Goal: Book appointment/travel/reservation

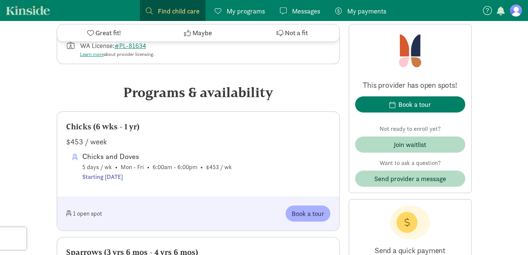
scroll to position [334, 0]
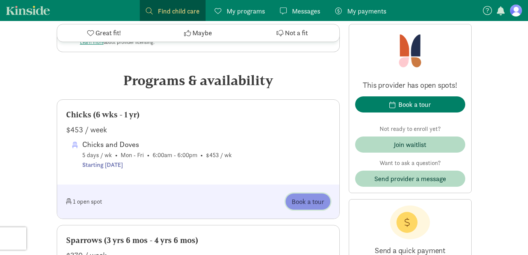
click at [308, 200] on span "Book a tour" at bounding box center [308, 202] width 33 height 10
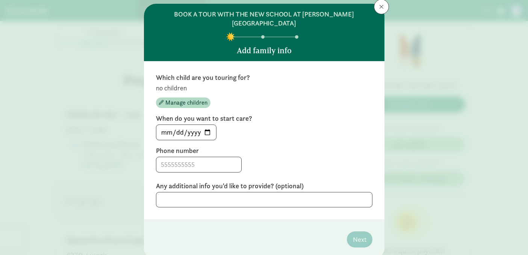
scroll to position [24, 0]
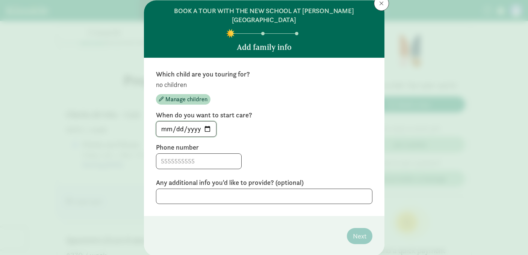
click at [207, 122] on input "[DATE]" at bounding box center [186, 129] width 60 height 15
type input "[DATE]"
click at [190, 95] on span "Manage children" at bounding box center [186, 99] width 42 height 9
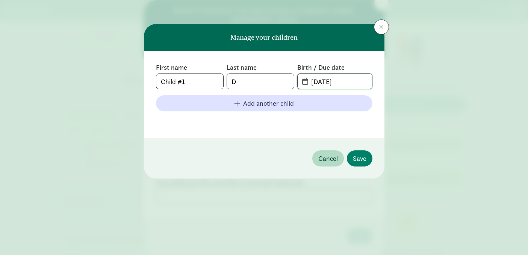
click at [347, 82] on input "[DATE]" at bounding box center [339, 81] width 65 height 15
drag, startPoint x: 347, startPoint y: 82, endPoint x: 343, endPoint y: 82, distance: 4.1
click at [343, 82] on input "[DATE]" at bounding box center [339, 81] width 65 height 15
click at [307, 81] on input "[DATE]" at bounding box center [339, 81] width 65 height 15
type input "[DATE]"
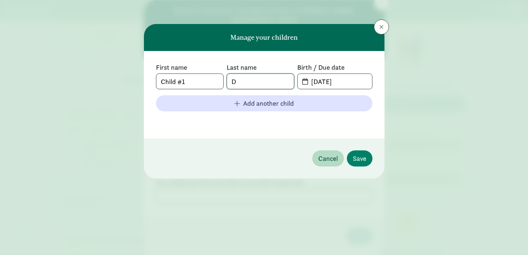
click at [253, 82] on input "D" at bounding box center [260, 81] width 67 height 15
type input "[PERSON_NAME]"
click at [358, 163] on span "Save" at bounding box center [360, 159] width 14 height 10
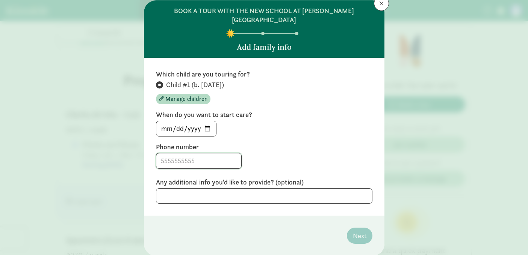
click at [224, 154] on input at bounding box center [198, 161] width 85 height 15
type input "8173014785"
click at [296, 153] on div "8173014785" at bounding box center [264, 161] width 216 height 16
click at [358, 231] on span "Next" at bounding box center [360, 236] width 14 height 10
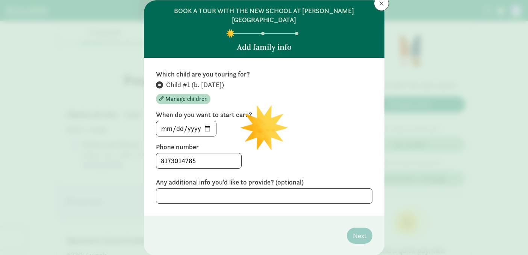
scroll to position [0, 0]
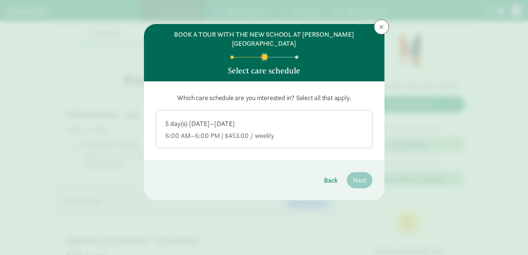
click at [263, 131] on div "5 day(s) [DATE]–[DATE]" at bounding box center [264, 135] width 198 height 9
click at [0, 0] on input "5 day(s) [DATE]–[DATE] 6:00 AM–6:00 PM | $453.00 / weekly" at bounding box center [0, 0] width 0 height 0
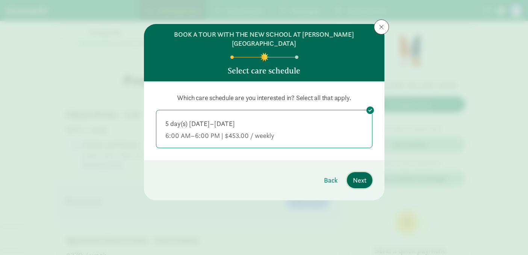
click at [359, 175] on span "Next" at bounding box center [360, 180] width 14 height 10
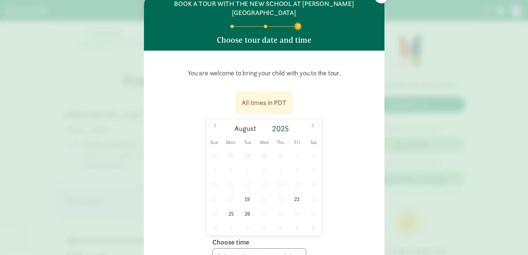
scroll to position [35, 0]
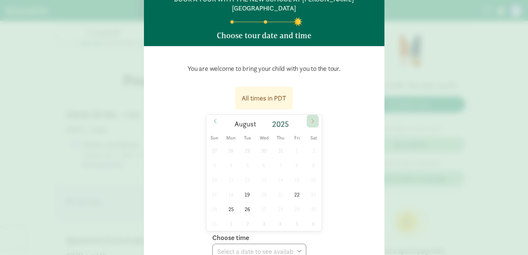
click at [314, 119] on icon at bounding box center [312, 121] width 5 height 5
click at [216, 119] on icon at bounding box center [215, 121] width 5 height 5
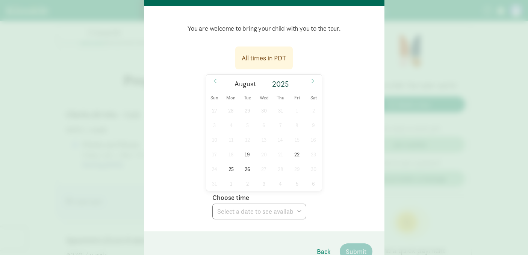
scroll to position [79, 0]
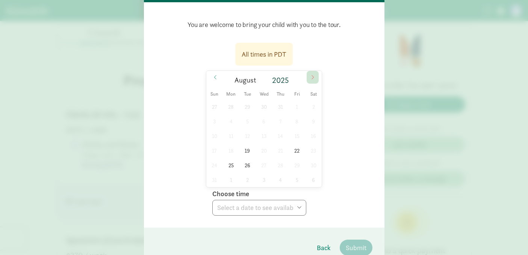
click at [311, 75] on icon at bounding box center [312, 77] width 5 height 5
click at [297, 100] on span "5" at bounding box center [297, 107] width 15 height 15
click at [301, 200] on select "Choose time 09:15 AM 09:45 AM 10:15 AM 10:45 AM 11:15 AM 11:45 AM 03:00 PM 03:3…" at bounding box center [259, 208] width 94 height 16
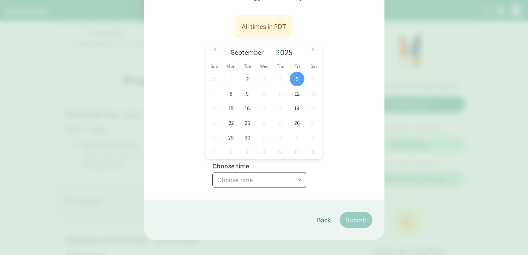
click at [299, 173] on select "Choose time 09:15 AM 09:45 AM 10:15 AM 10:45 AM 11:15 AM 11:45 AM 03:00 PM 03:3…" at bounding box center [259, 180] width 94 height 16
select select "[DATE]T09:45:00.000-07:00"
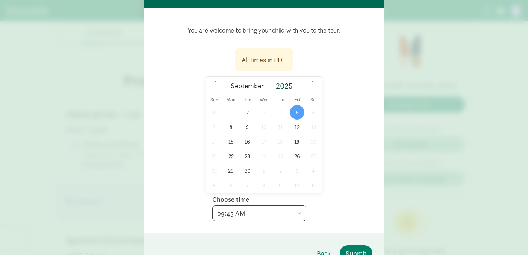
scroll to position [73, 0]
